Goal: Task Accomplishment & Management: Use online tool/utility

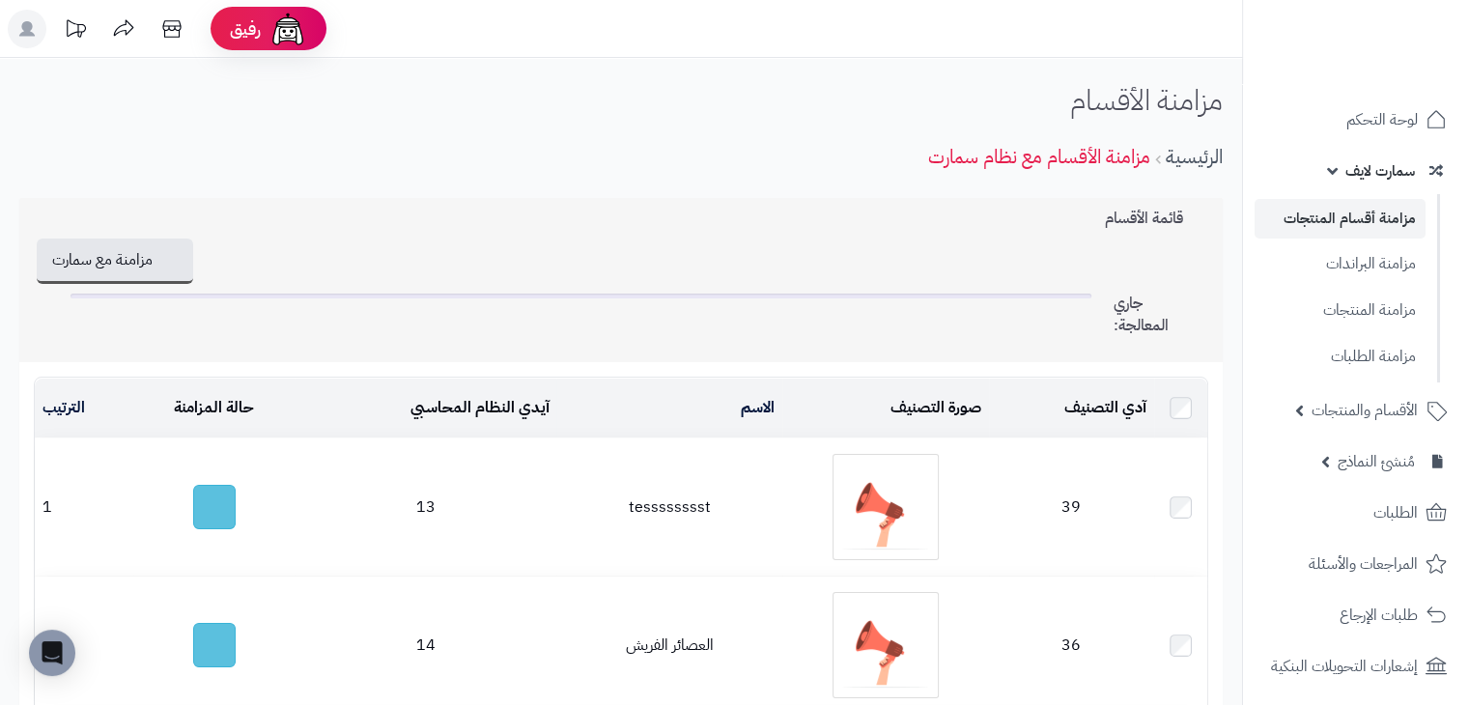
drag, startPoint x: 1099, startPoint y: 221, endPoint x: 1216, endPoint y: 219, distance: 116.9
click at [1216, 219] on div "قائمة الأقسام مزامنة مع سمارت All Synchronize جاري المعالجة:" at bounding box center [620, 280] width 1203 height 165
click at [974, 250] on div "مزامنة مع سمارت All Synchronize" at bounding box center [621, 261] width 1174 height 45
click at [1124, 212] on h3 "قائمة الأقسام" at bounding box center [1156, 219] width 103 height 18
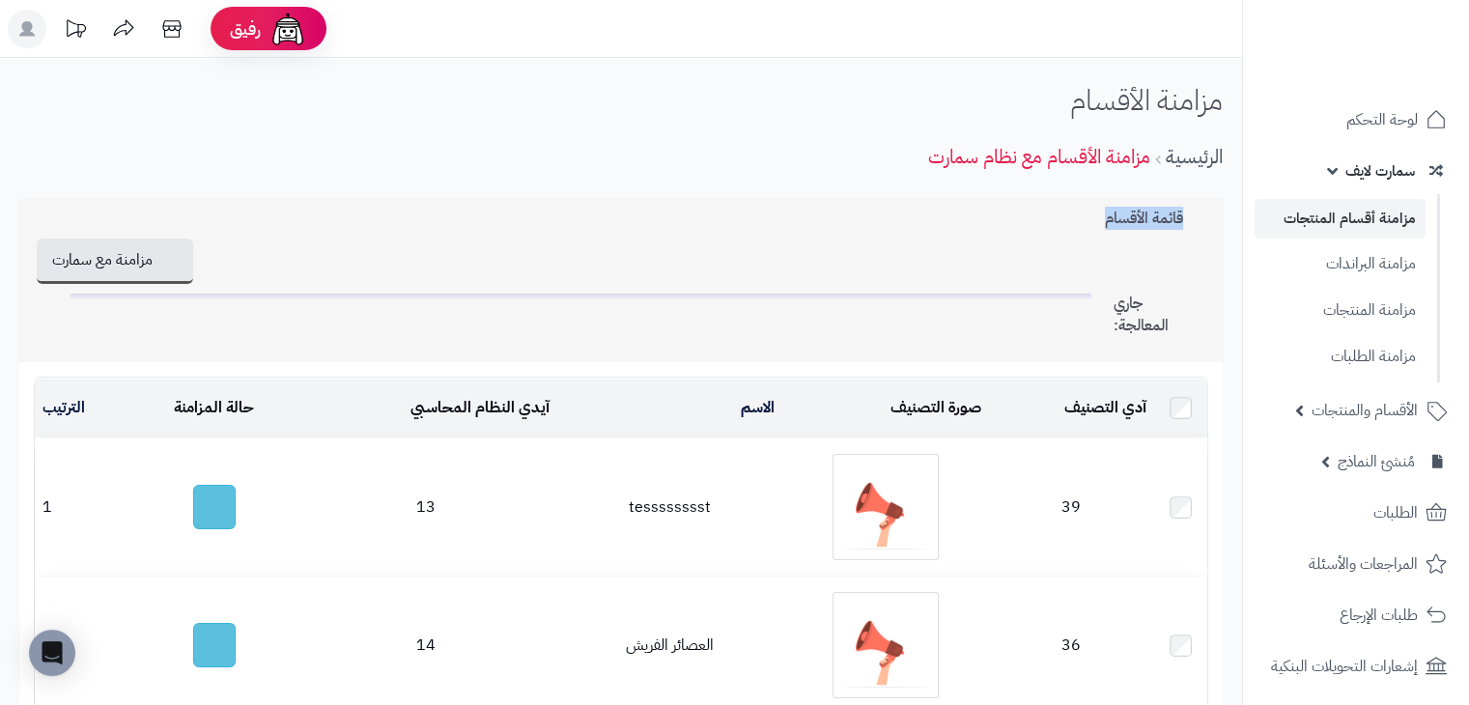
click at [1124, 212] on h3 "قائمة الأقسام" at bounding box center [1156, 219] width 103 height 18
click at [970, 229] on div "قائمة الأقسام مزامنة مع سمارت All Synchronize جاري المعالجة:" at bounding box center [620, 280] width 1203 height 165
click at [972, 226] on div "قائمة الأقسام مزامنة مع سمارت All Synchronize جاري المعالجة:" at bounding box center [620, 280] width 1203 height 165
click at [1171, 213] on h3 "قائمة الأقسام" at bounding box center [1156, 219] width 103 height 18
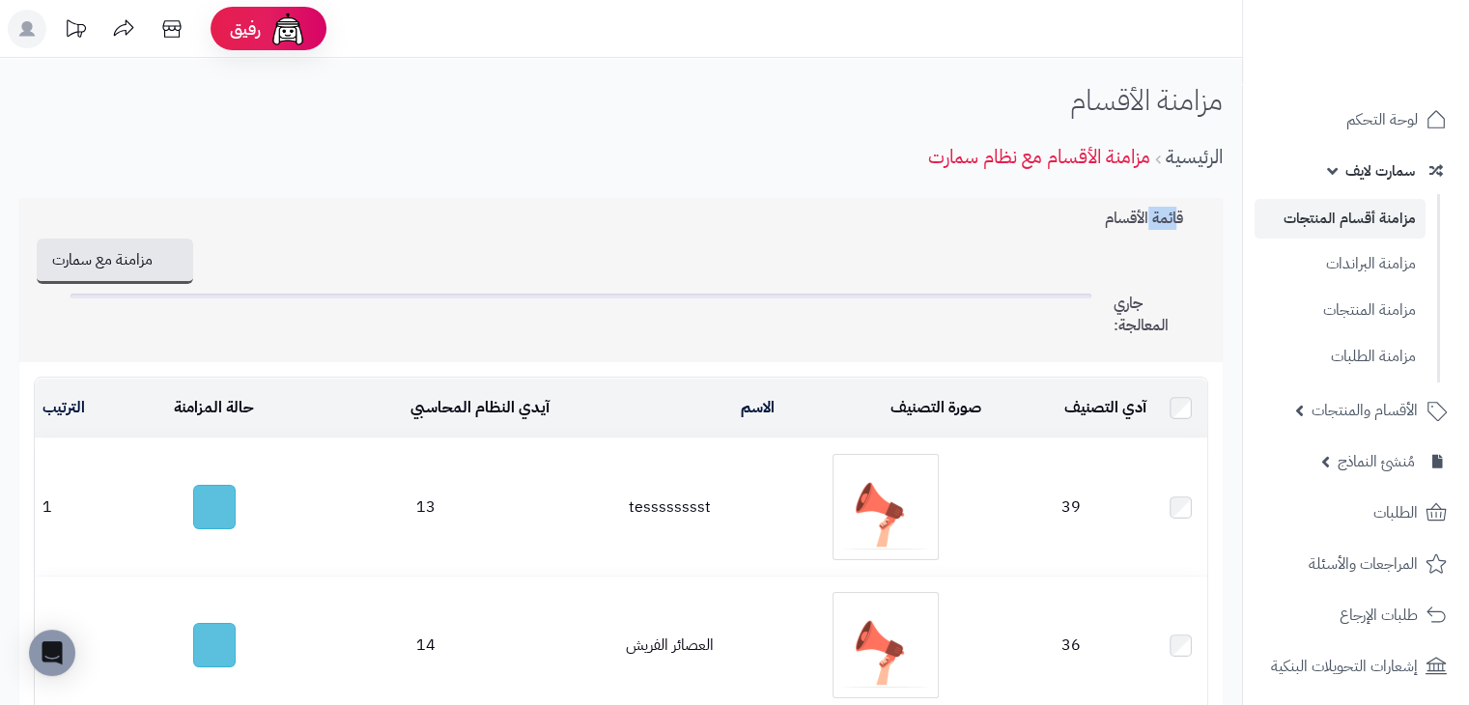
click at [1171, 213] on h3 "قائمة الأقسام" at bounding box center [1156, 219] width 103 height 18
click at [1018, 241] on div "مزامنة مع سمارت All Synchronize" at bounding box center [621, 261] width 1174 height 45
click at [1171, 217] on h3 "قائمة الأقسام" at bounding box center [1156, 219] width 103 height 18
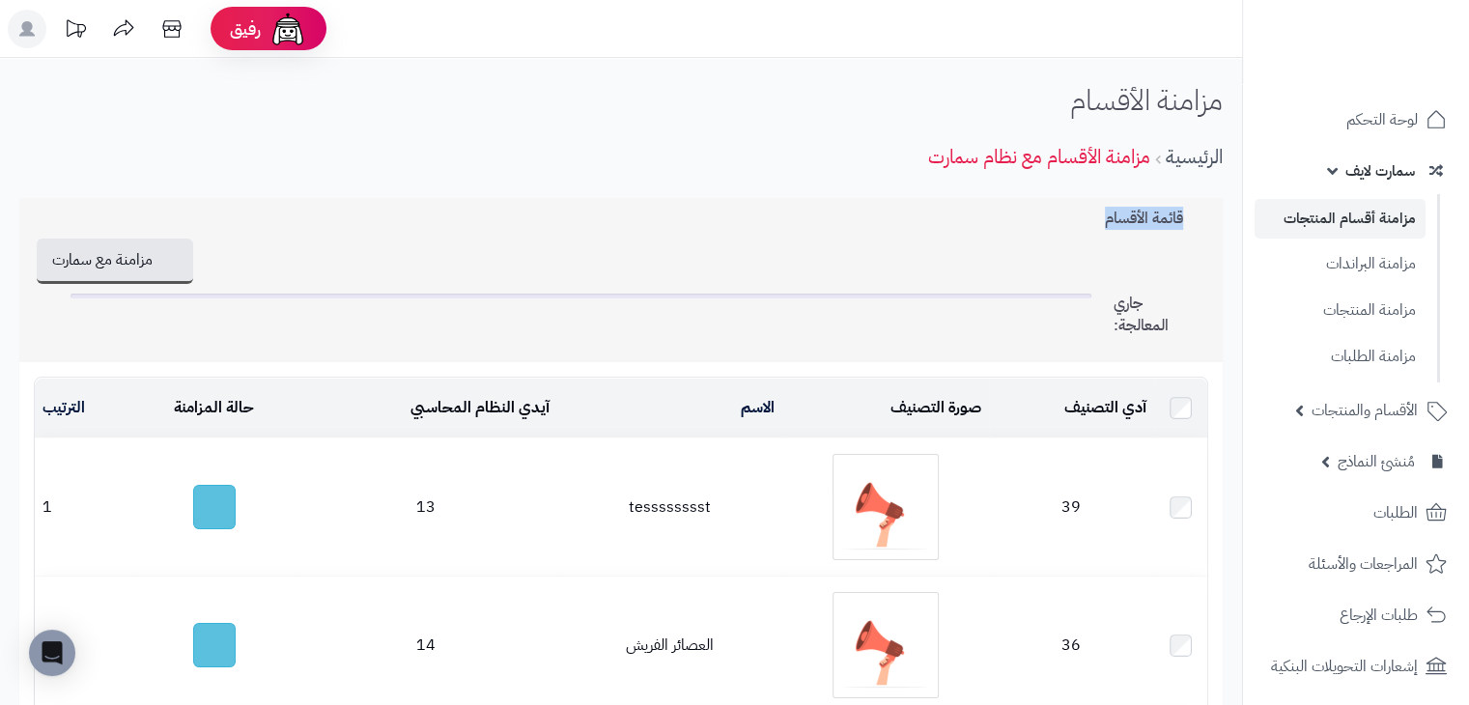
click at [1171, 217] on h3 "قائمة الأقسام" at bounding box center [1156, 219] width 103 height 18
click at [1004, 243] on div "مزامنة مع سمارت All Synchronize" at bounding box center [621, 261] width 1174 height 45
click at [1169, 252] on div "مزامنة مع سمارت All Synchronize" at bounding box center [621, 261] width 1174 height 45
drag, startPoint x: 1189, startPoint y: 217, endPoint x: 1062, endPoint y: 212, distance: 126.6
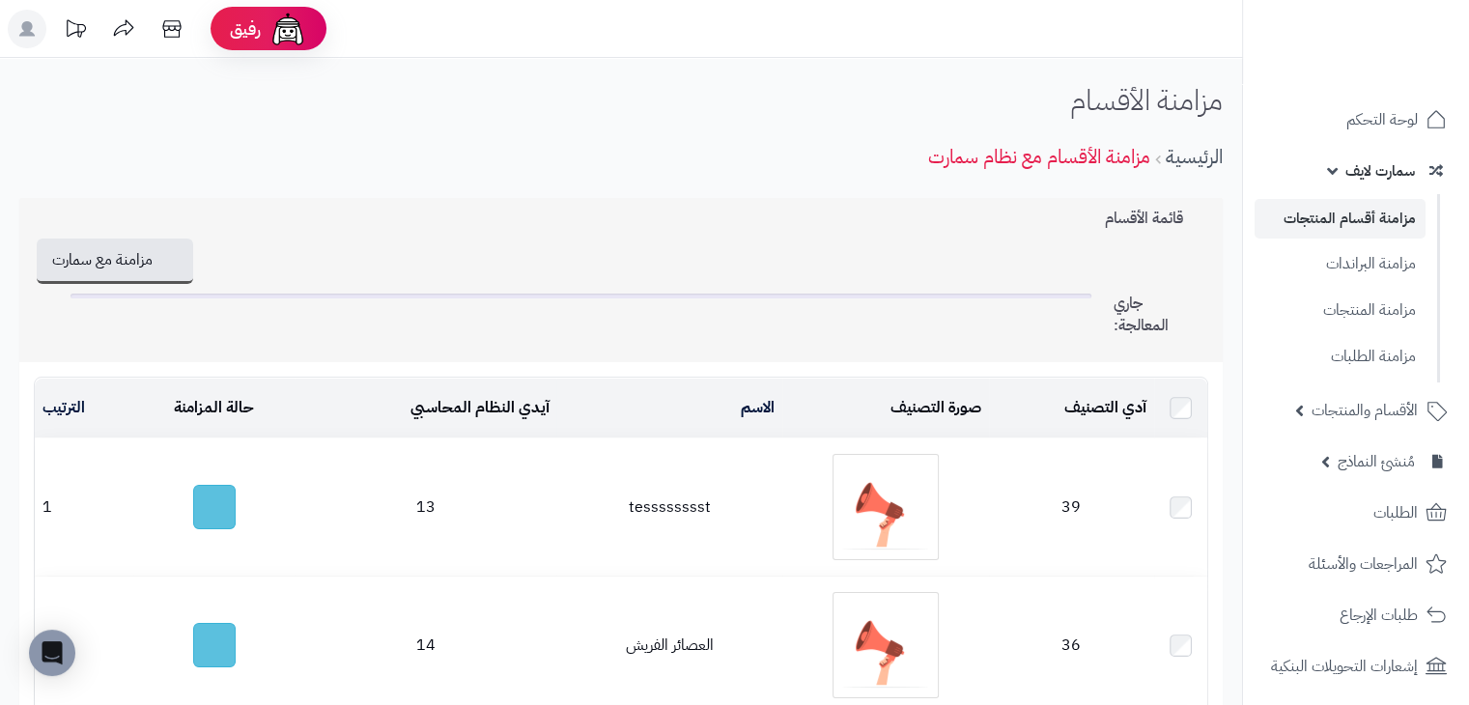
click at [1062, 212] on div "قائمة الأقسام مزامنة مع سمارت All Synchronize جاري المعالجة:" at bounding box center [620, 280] width 1203 height 165
click at [934, 213] on div "قائمة الأقسام مزامنة مع سمارت All Synchronize جاري المعالجة:" at bounding box center [620, 280] width 1203 height 165
drag, startPoint x: 1176, startPoint y: 214, endPoint x: 1072, endPoint y: 221, distance: 104.5
click at [1072, 221] on div "قائمة الأقسام مزامنة مع سمارت All Synchronize جاري المعالجة:" at bounding box center [620, 280] width 1203 height 165
click at [895, 218] on div "قائمة الأقسام مزامنة مع سمارت All Synchronize جاري المعالجة:" at bounding box center [620, 280] width 1203 height 165
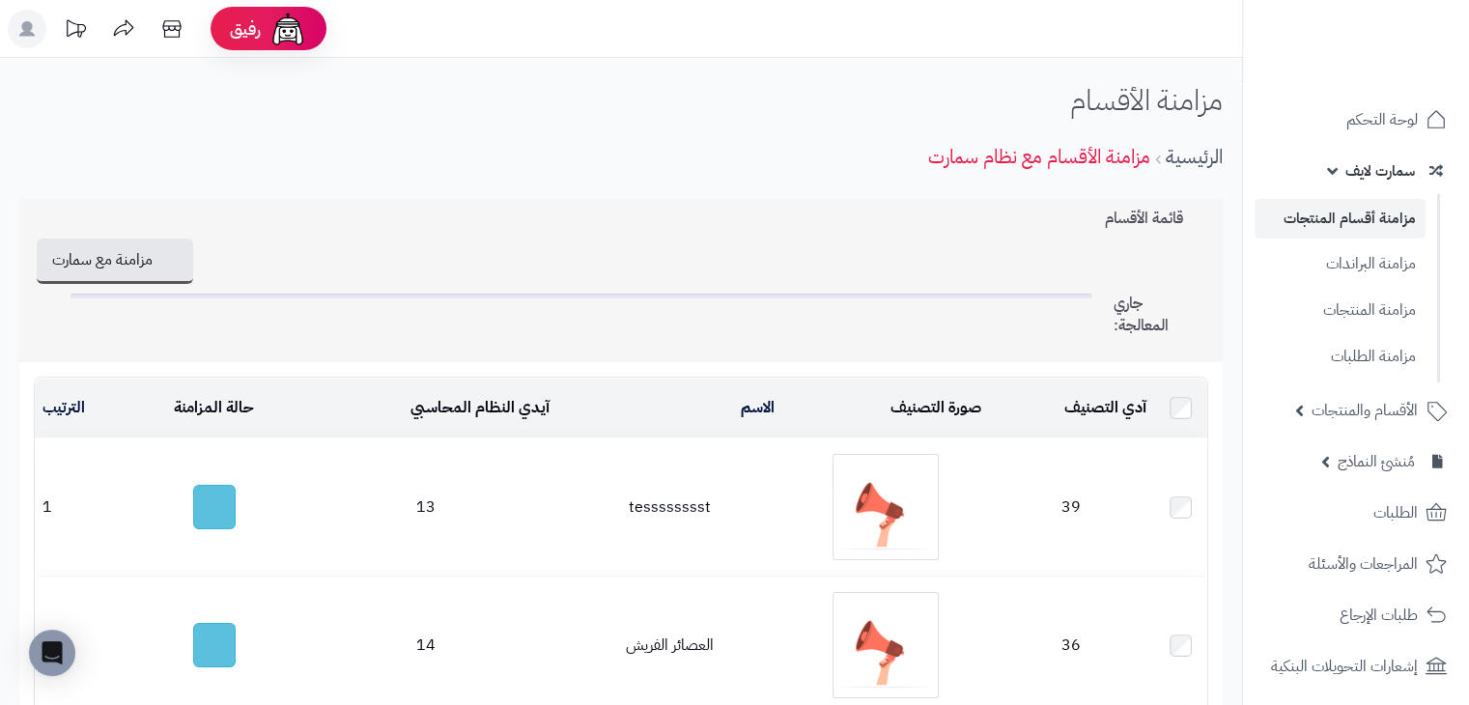
drag, startPoint x: 1183, startPoint y: 215, endPoint x: 1079, endPoint y: 218, distance: 104.4
click at [1079, 218] on div "قائمة الأقسام مزامنة مع سمارت All Synchronize جاري المعالجة:" at bounding box center [620, 280] width 1203 height 165
click at [920, 228] on div "قائمة الأقسام مزامنة مع سمارت All Synchronize جاري المعالجة:" at bounding box center [620, 280] width 1203 height 165
drag, startPoint x: 912, startPoint y: 155, endPoint x: 1153, endPoint y: 153, distance: 241.5
click at [1153, 153] on div "الرئيسية مزامنة الأقسام مع نظام سمارت" at bounding box center [620, 156] width 1203 height 53
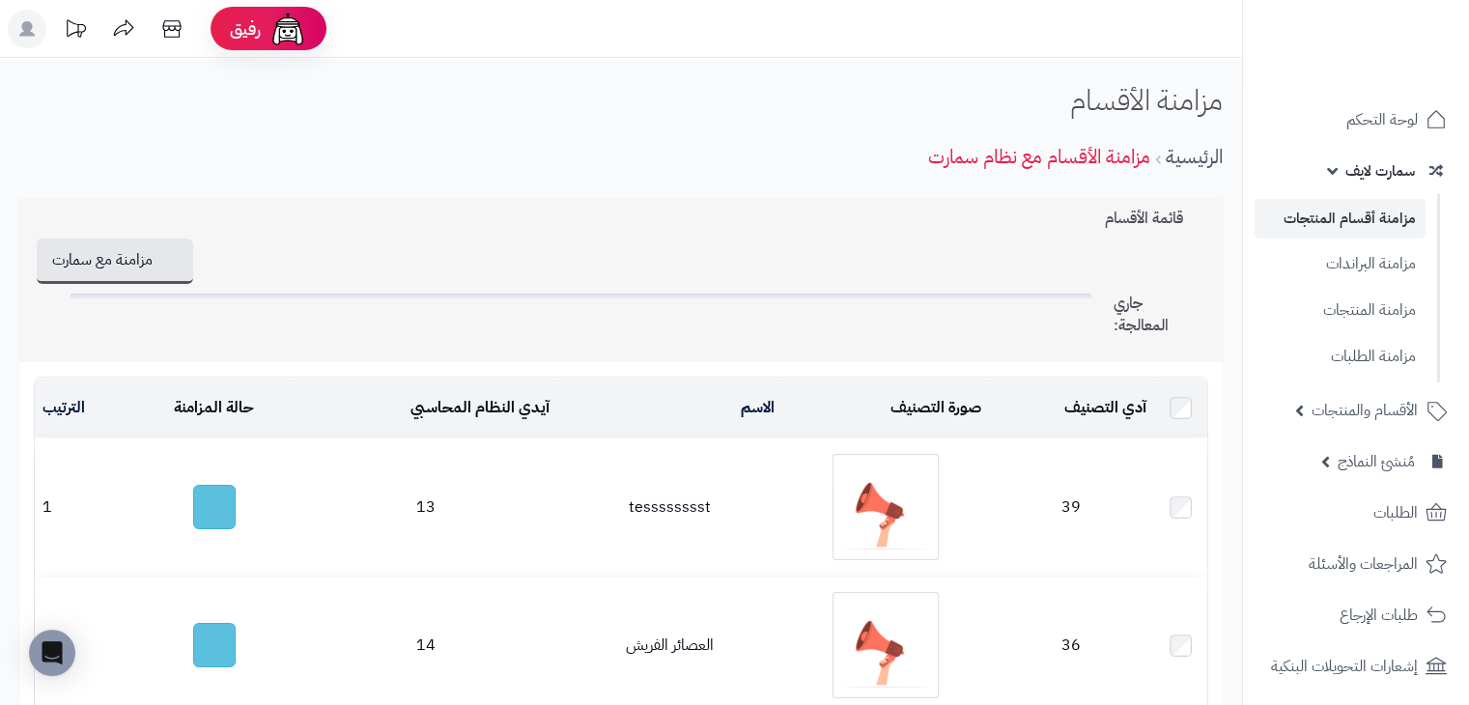
click at [769, 146] on div "الرئيسية مزامنة الأقسام مع نظام سمارت" at bounding box center [620, 156] width 1203 height 53
